Goal: Navigation & Orientation: Find specific page/section

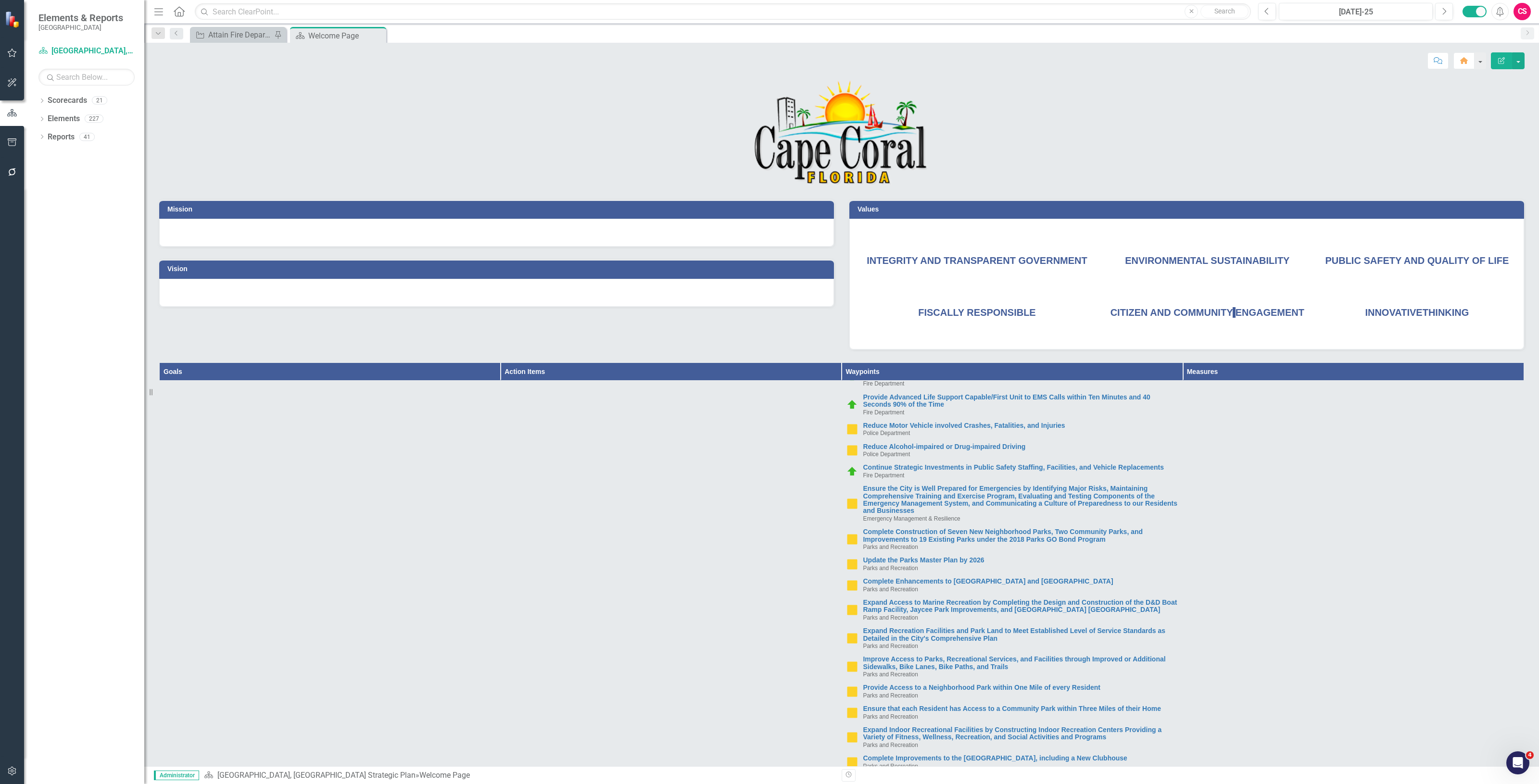
scroll to position [361, 0]
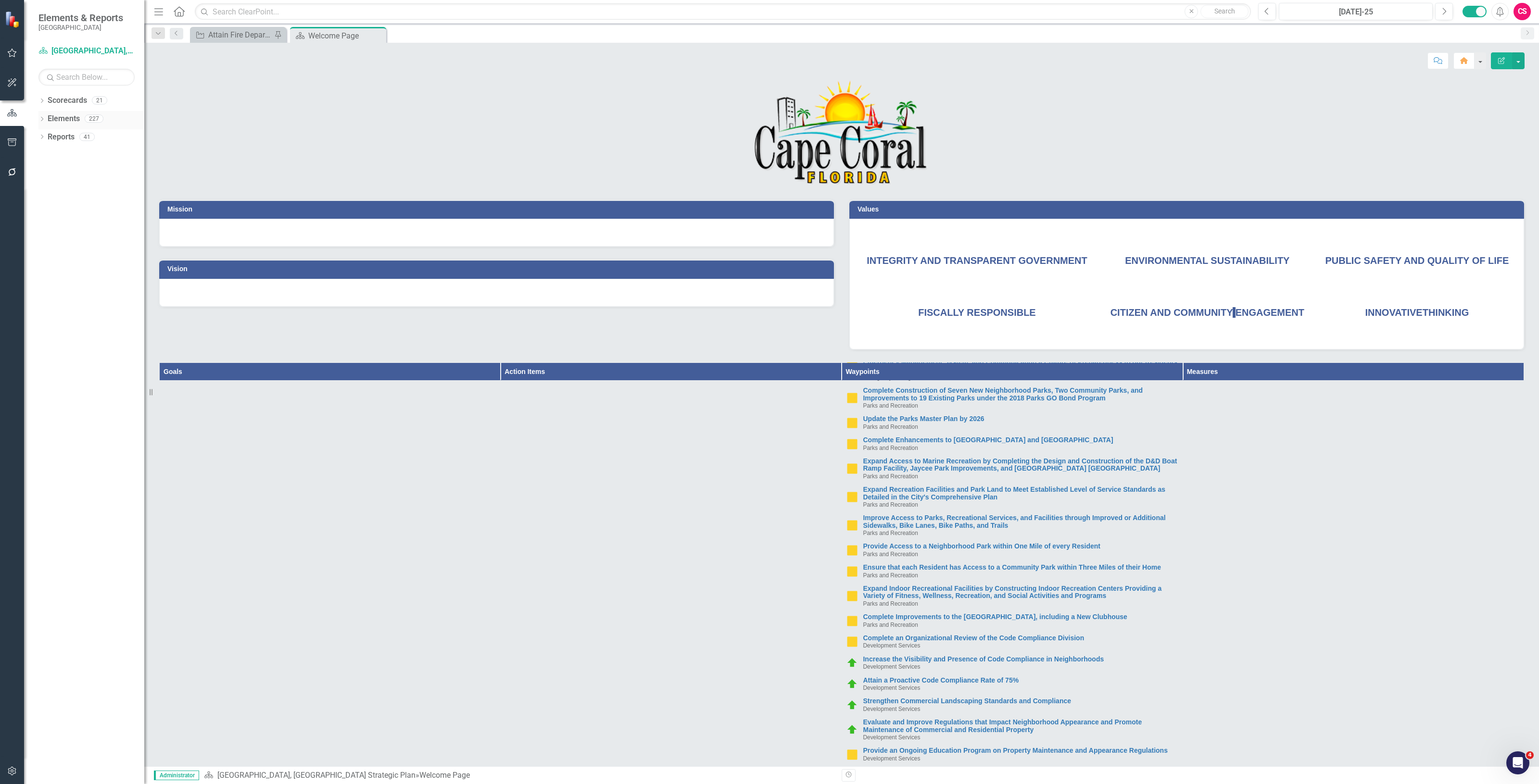
click at [75, 120] on link "Elements" at bounding box center [64, 119] width 32 height 11
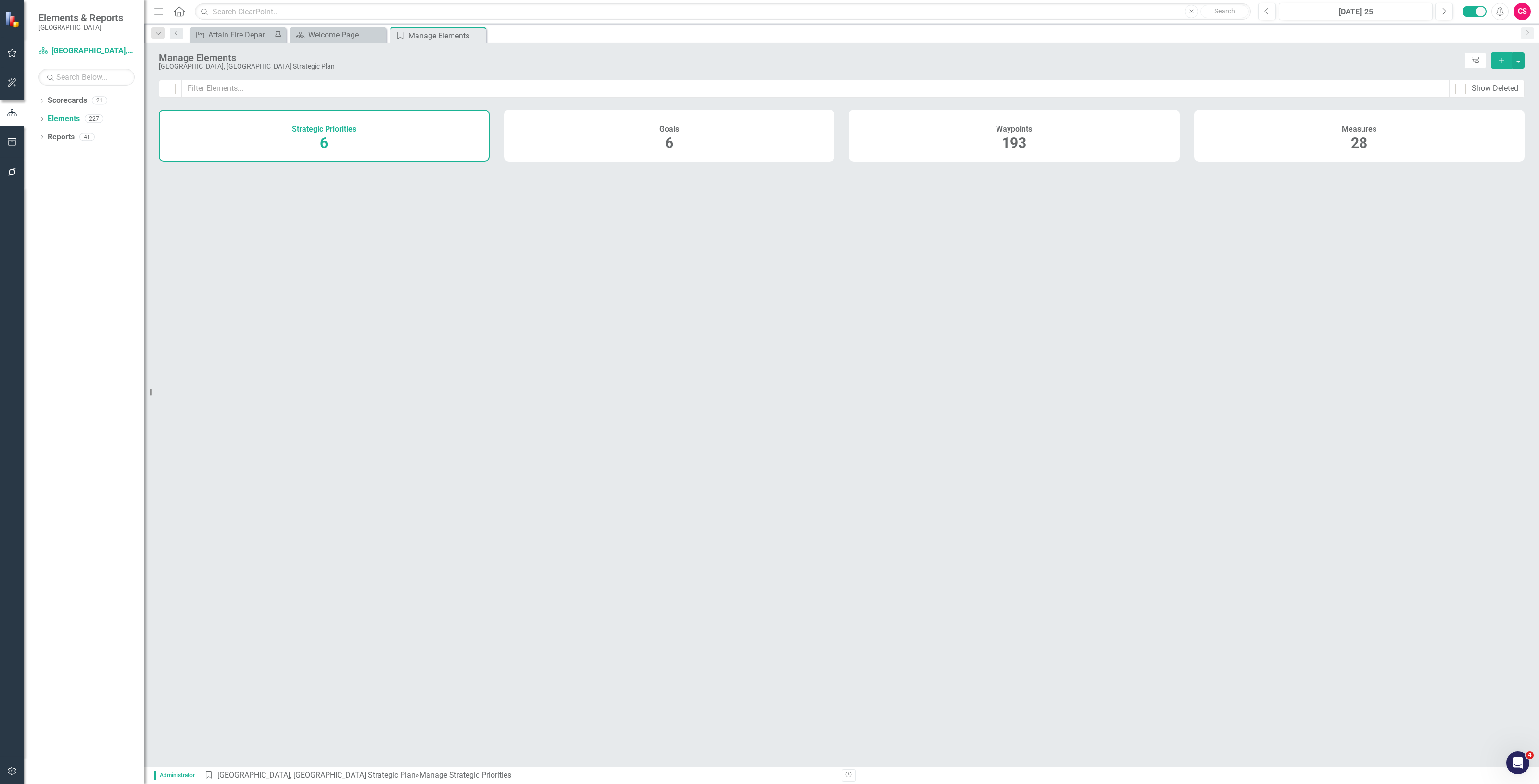
click at [1084, 139] on div "Waypoints 193" at bounding box center [1014, 136] width 331 height 52
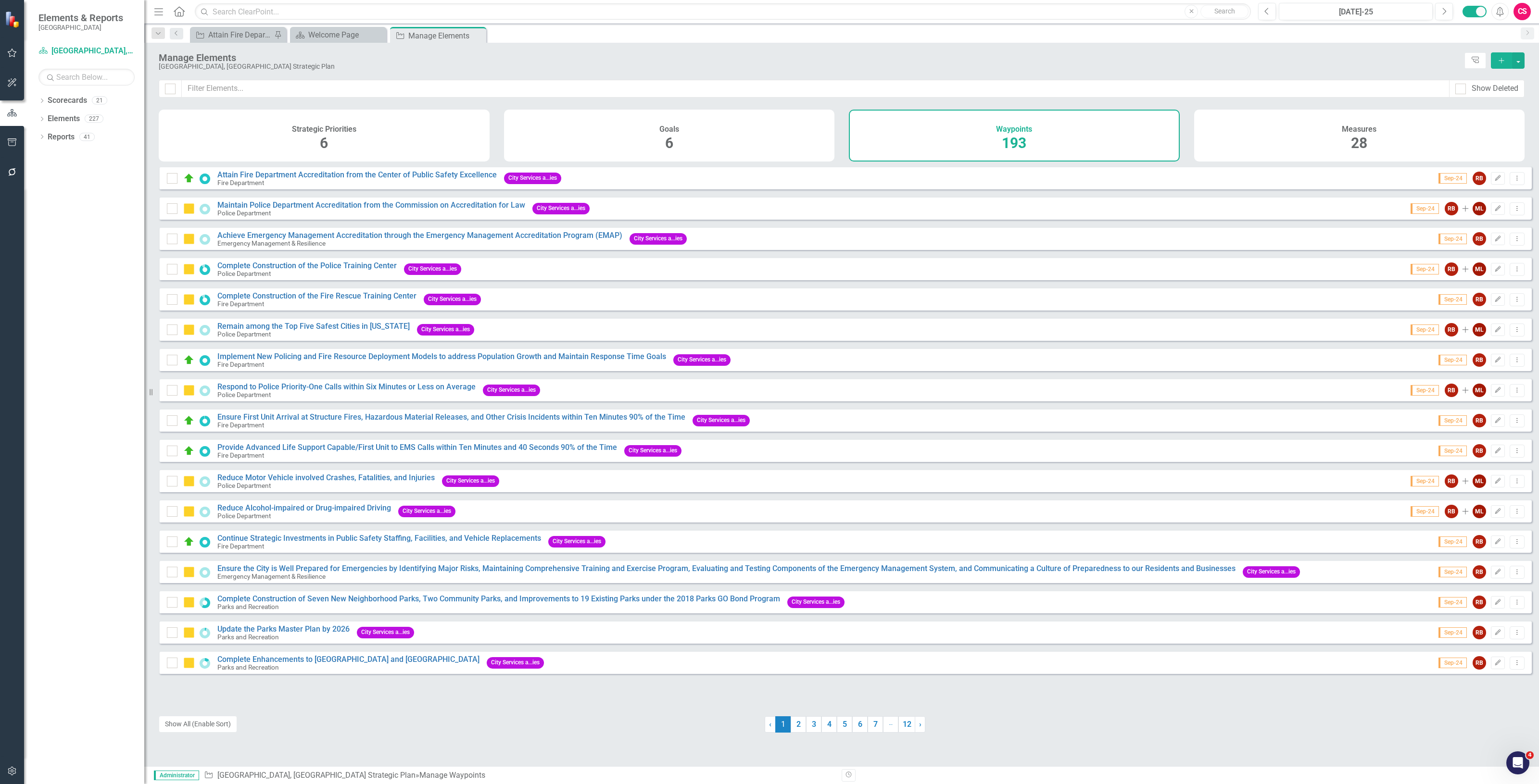
click at [1370, 106] on div "Show Deleted" at bounding box center [842, 95] width 1394 height 30
click at [1359, 147] on span "28" at bounding box center [1359, 143] width 16 height 17
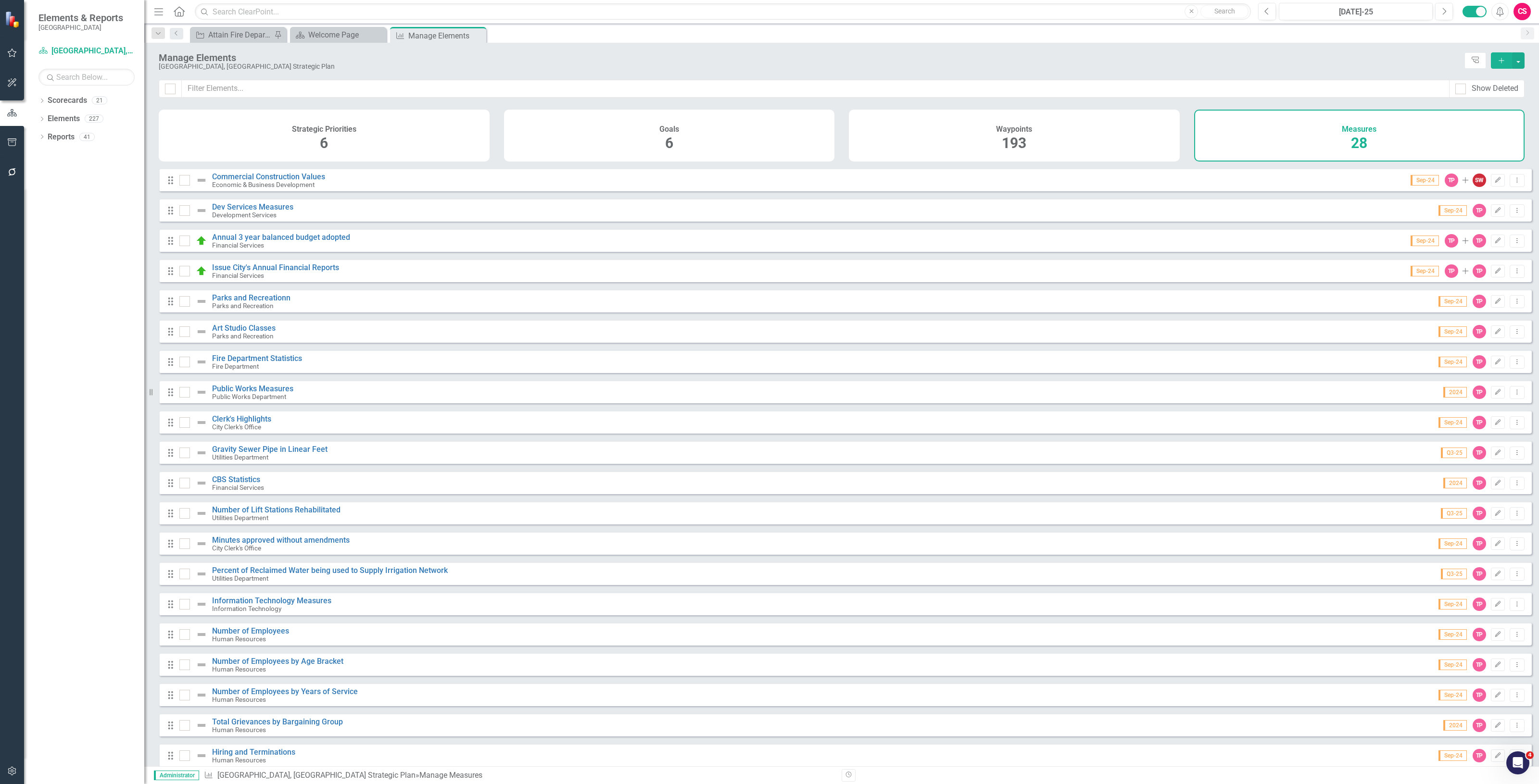
scroll to position [255, 0]
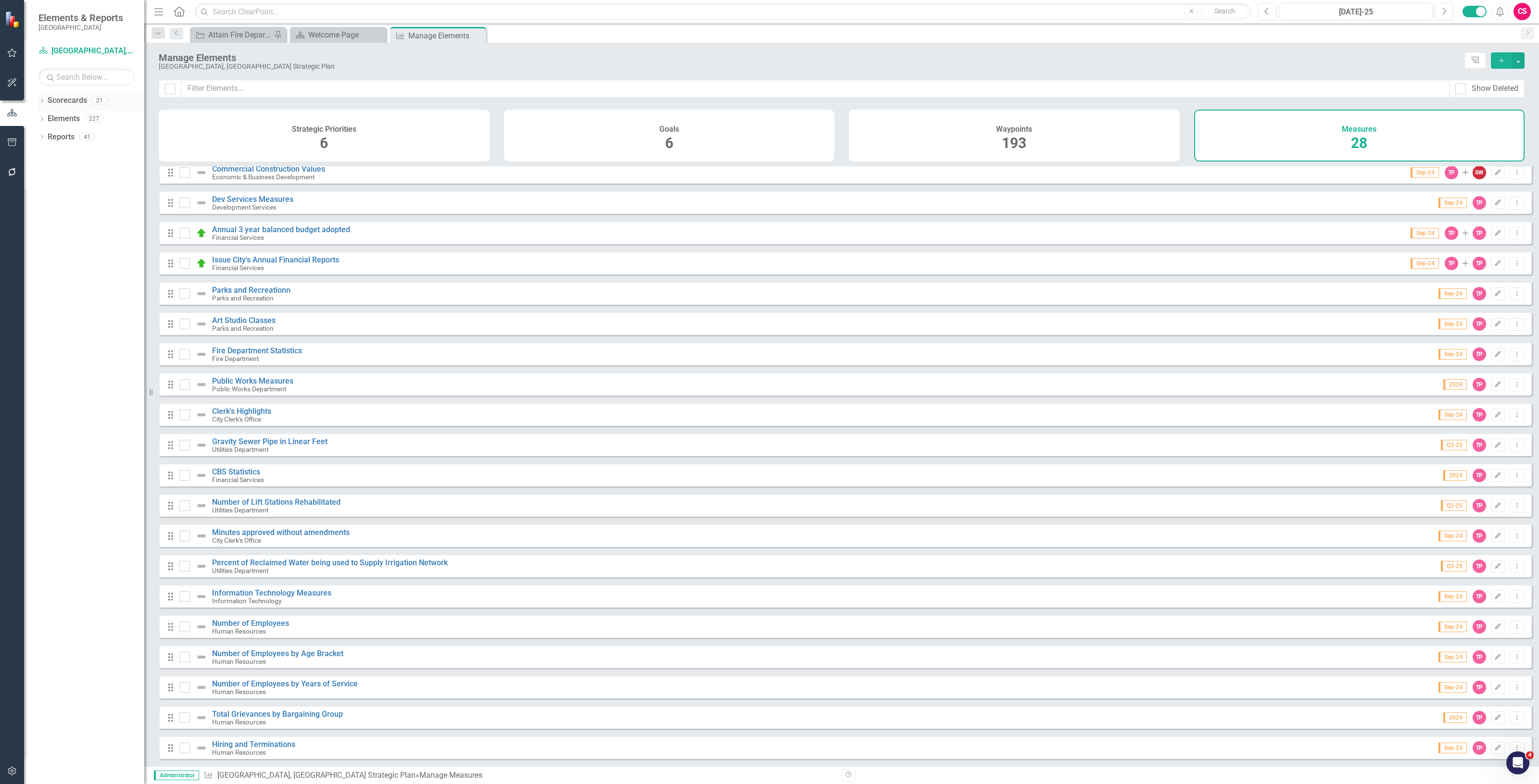
click at [58, 95] on link "Scorecards" at bounding box center [68, 100] width 39 height 11
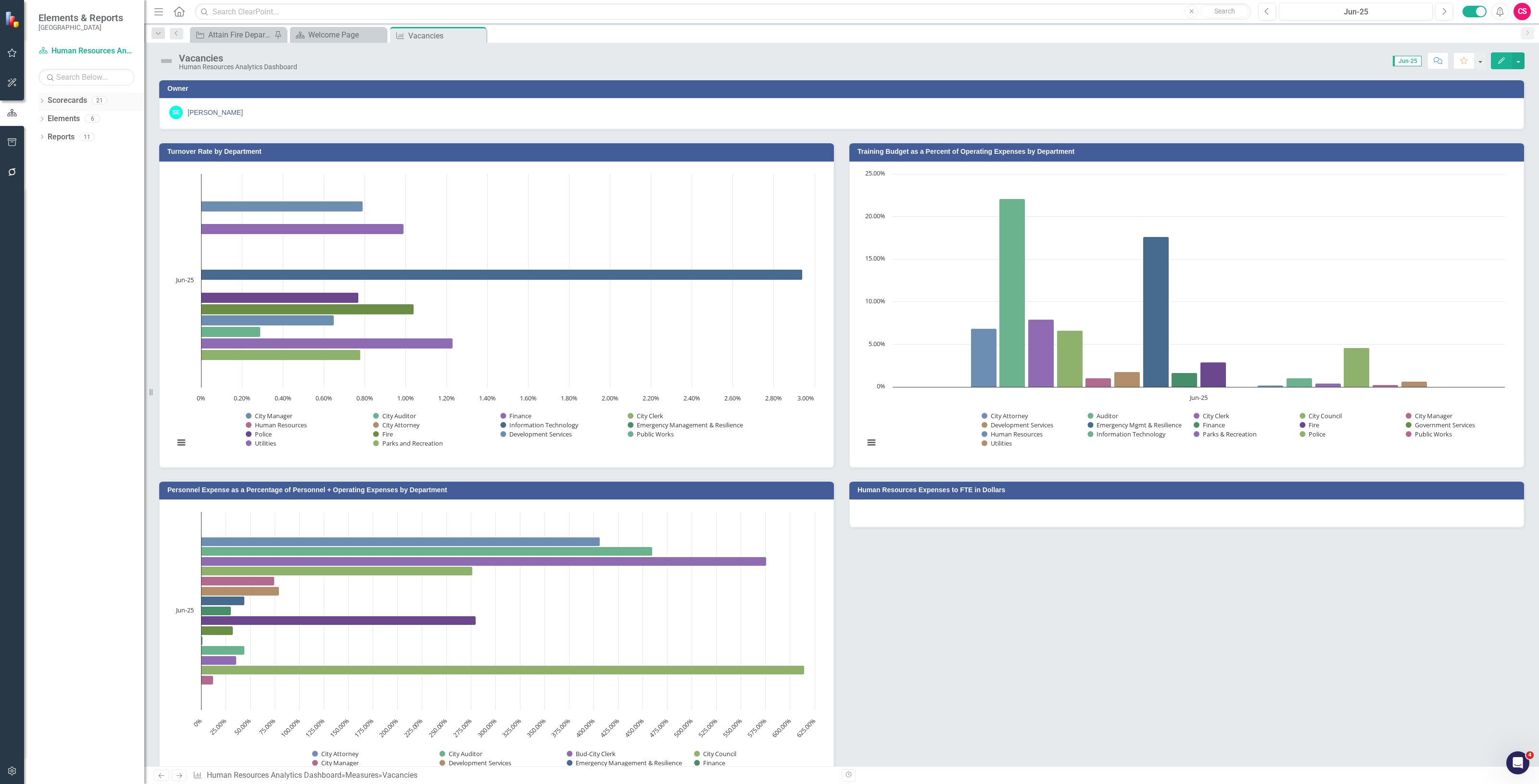
click at [75, 99] on link "Scorecards" at bounding box center [68, 100] width 39 height 11
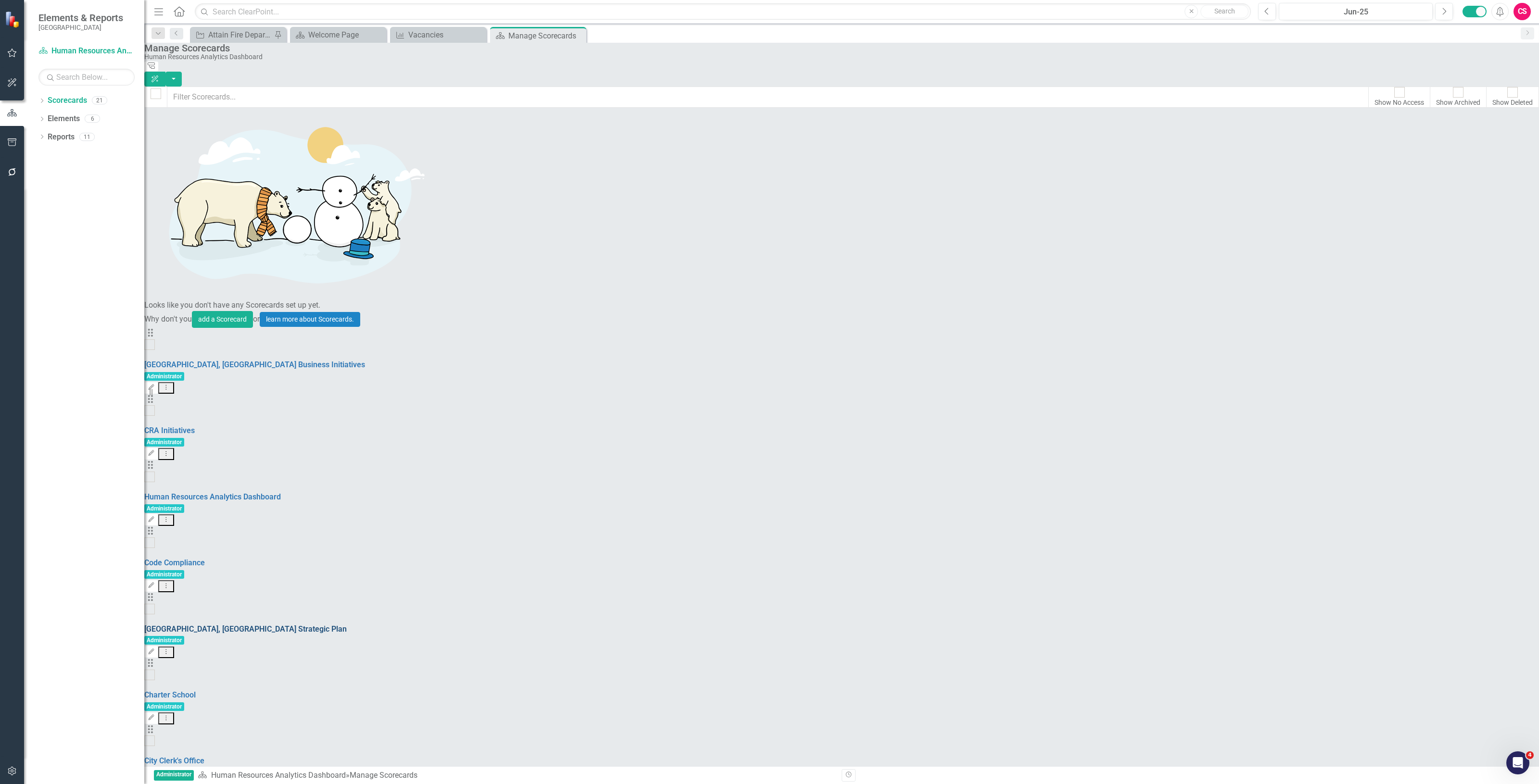
click at [241, 625] on link "[GEOGRAPHIC_DATA], [GEOGRAPHIC_DATA] Strategic Plan" at bounding box center [246, 629] width 203 height 9
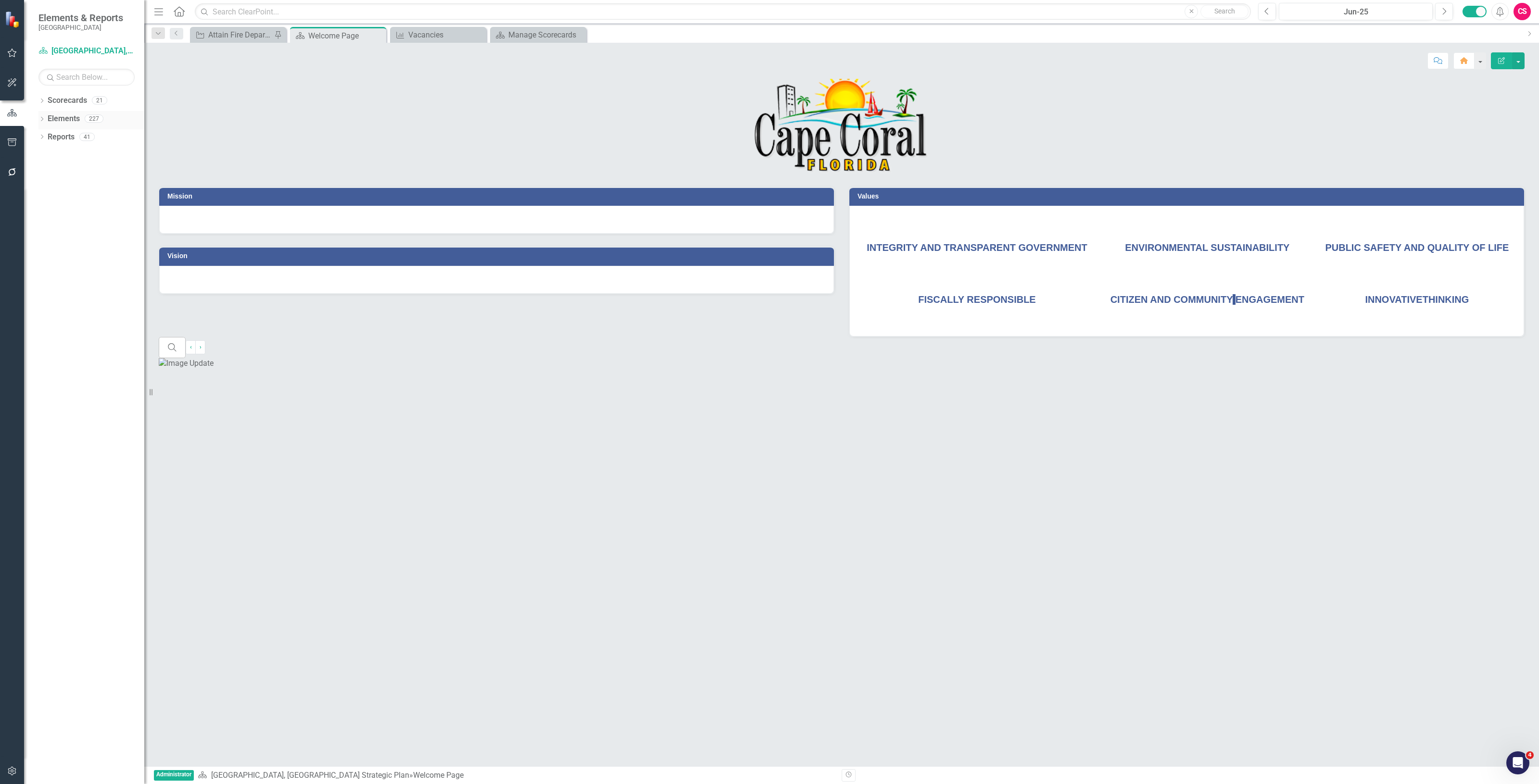
click at [75, 120] on link "Elements" at bounding box center [64, 119] width 32 height 11
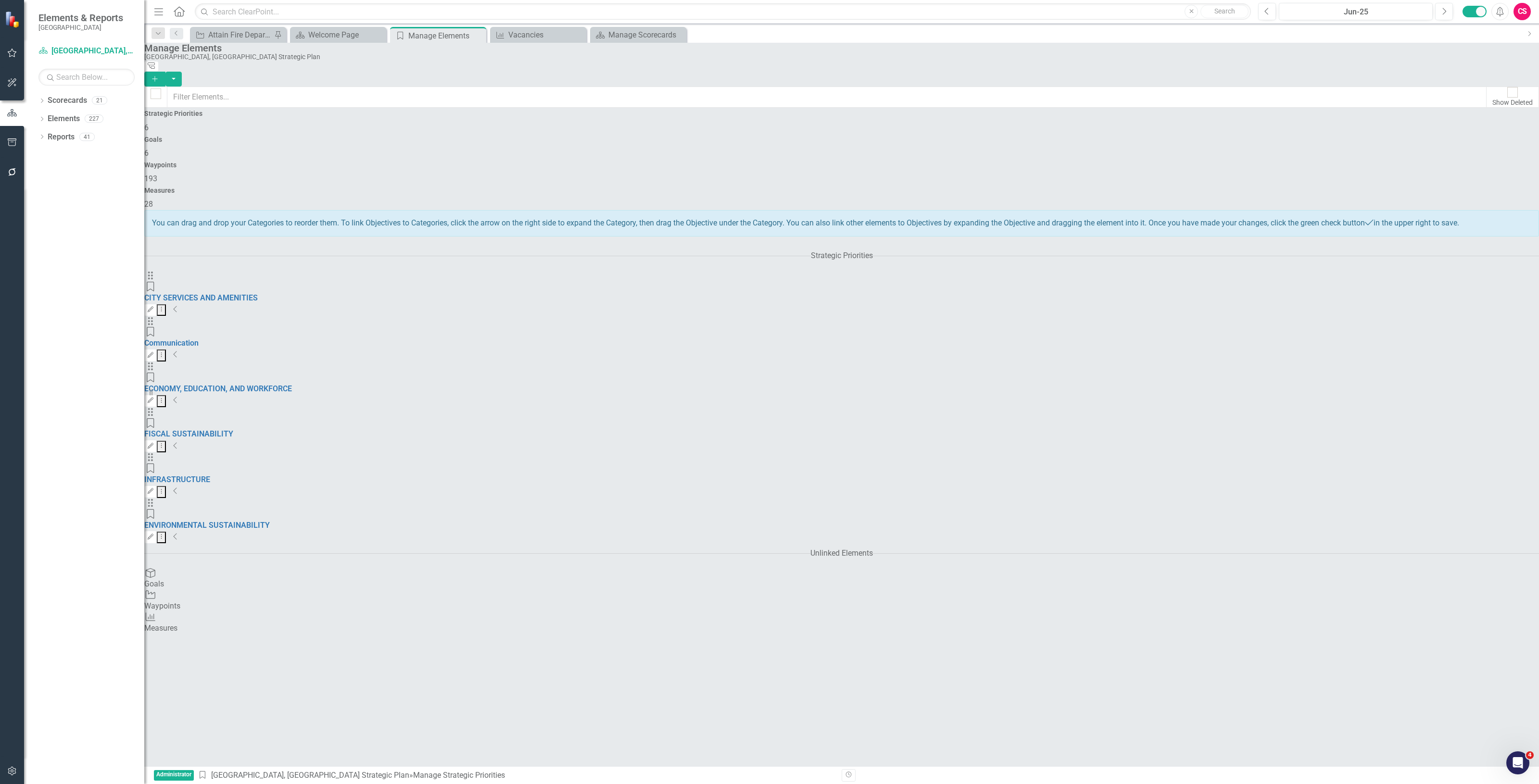
click at [1097, 161] on div "Waypoints 193" at bounding box center [842, 173] width 1394 height 23
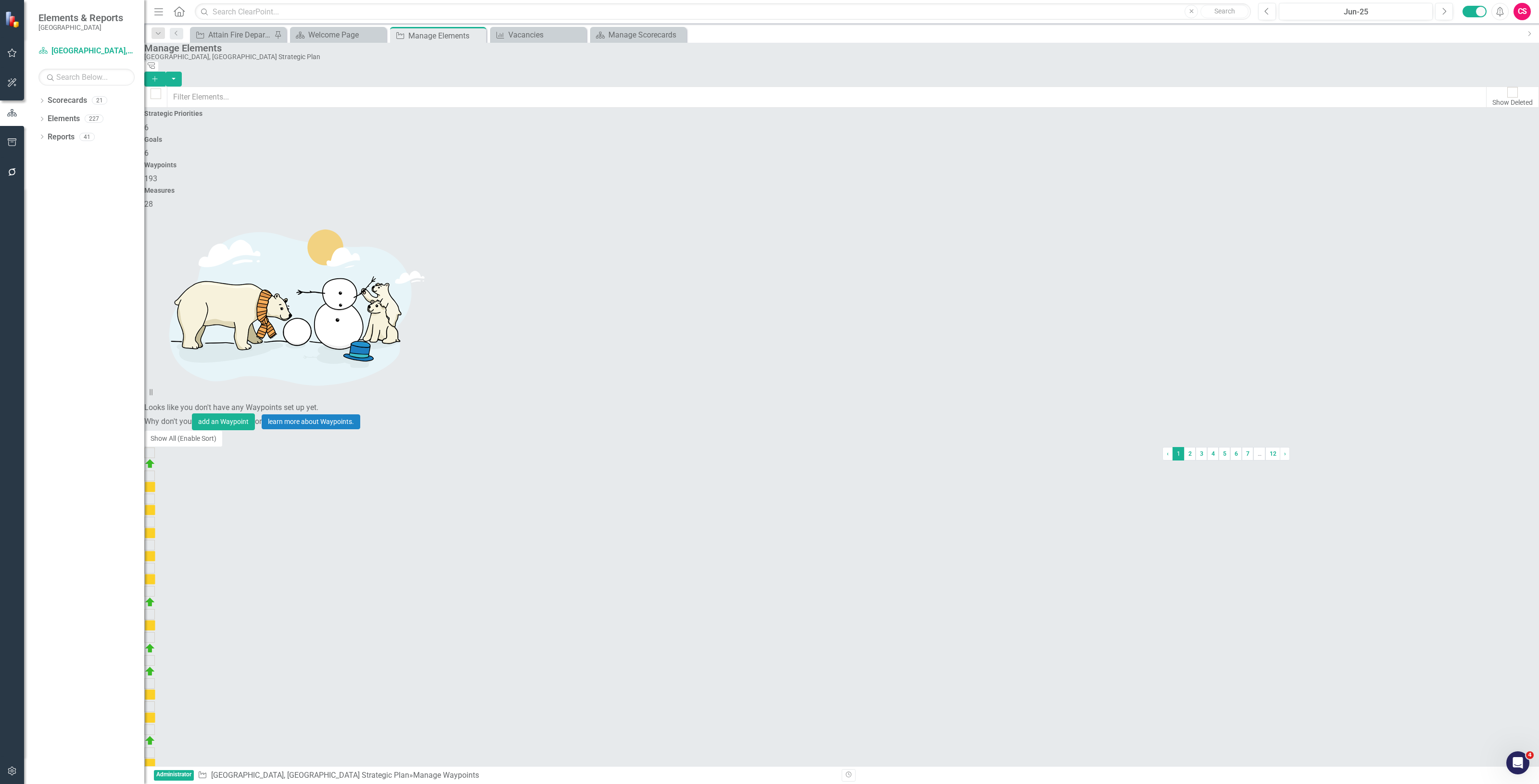
click at [1348, 187] on h4 "Measures" at bounding box center [842, 190] width 1394 height 7
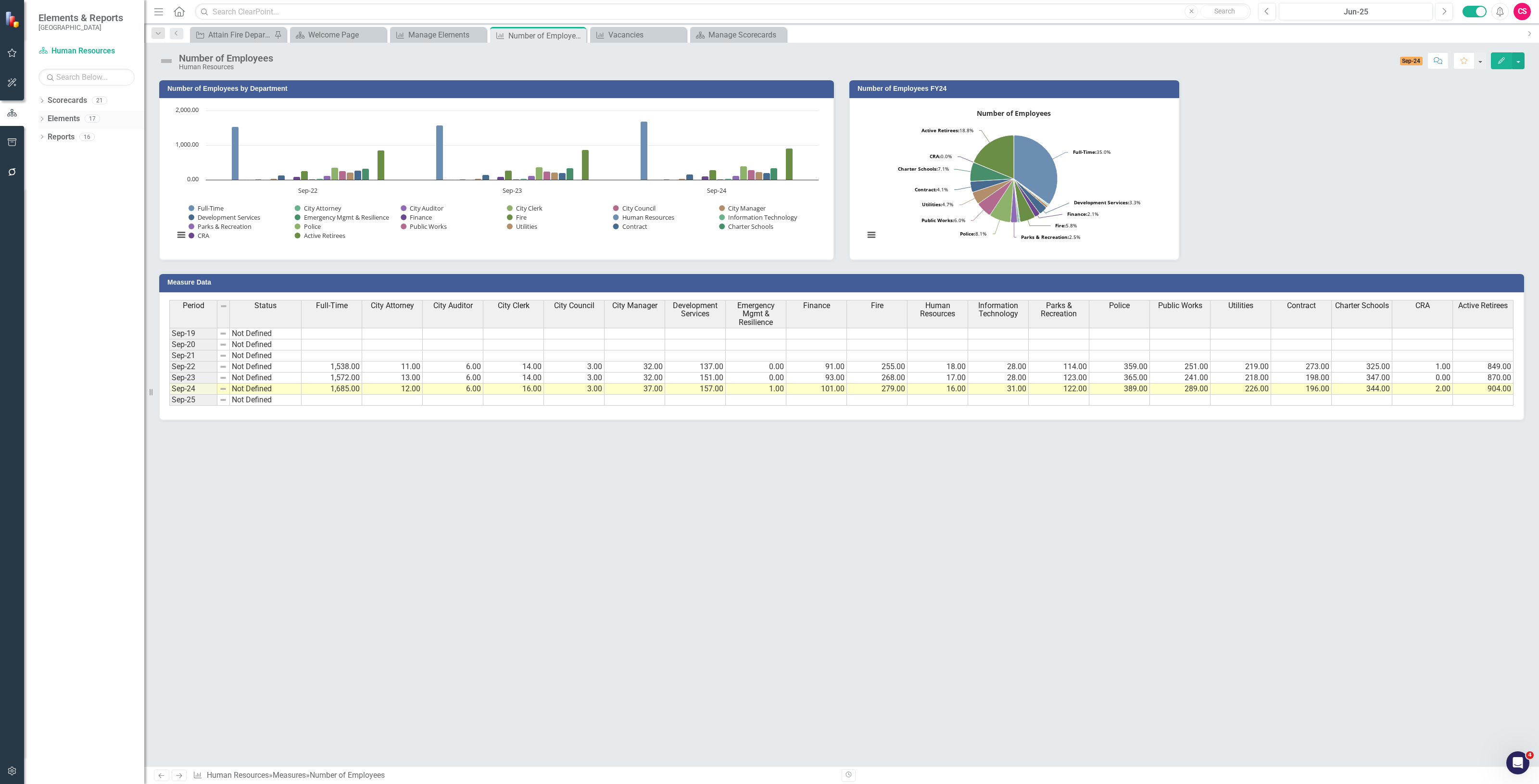
click at [63, 119] on link "Elements" at bounding box center [64, 119] width 32 height 11
